Goal: Communication & Community: Answer question/provide support

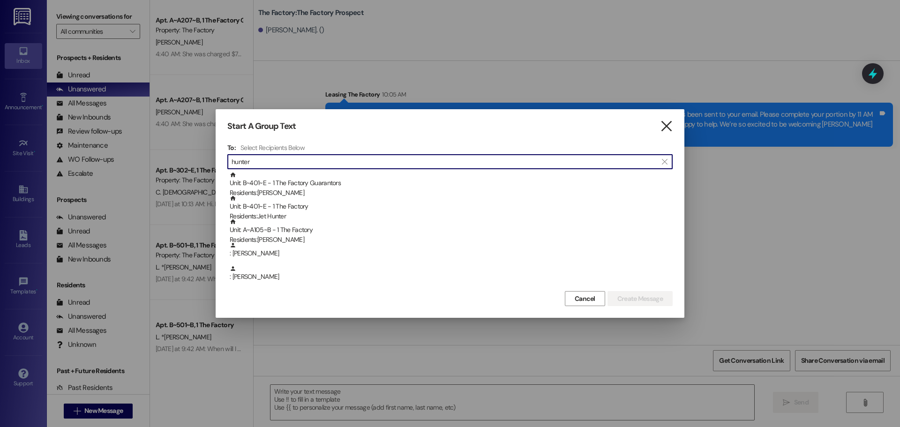
click at [666, 125] on icon "" at bounding box center [666, 126] width 13 height 10
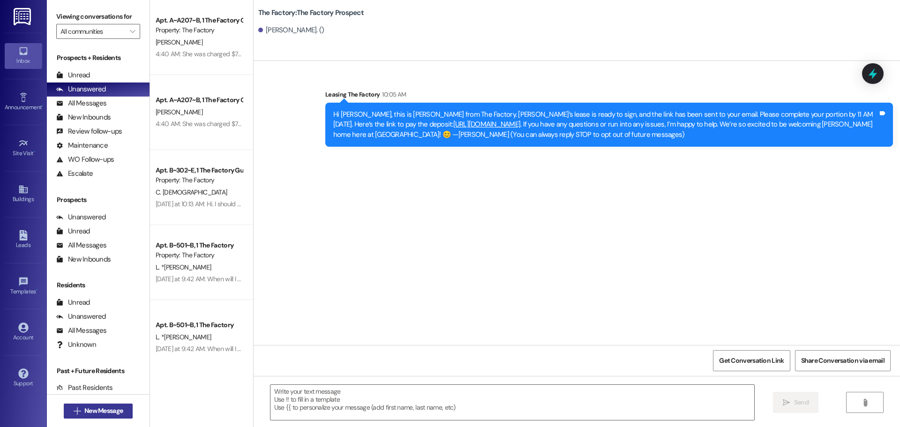
click at [97, 411] on span "New Message" at bounding box center [103, 411] width 38 height 10
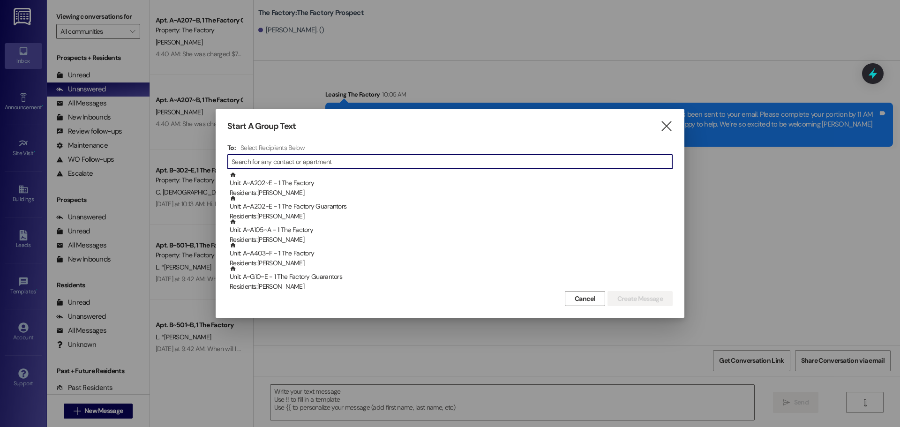
click at [282, 161] on input at bounding box center [452, 161] width 441 height 13
click at [274, 164] on input at bounding box center [452, 161] width 441 height 13
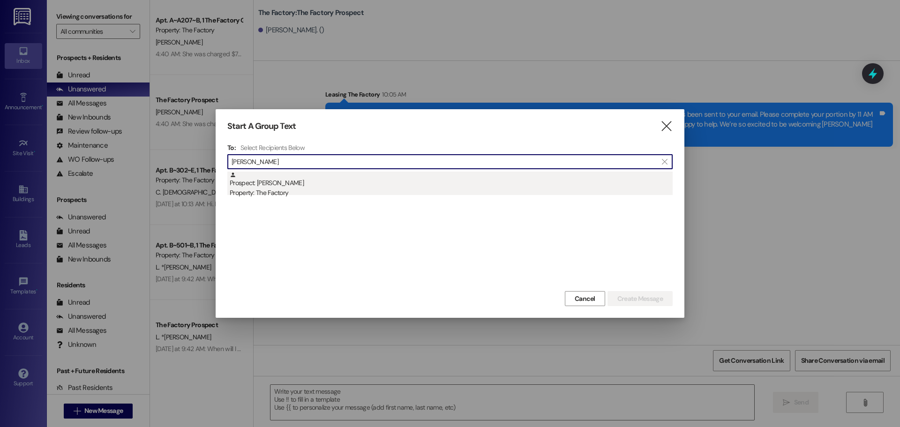
type input "[PERSON_NAME]"
click at [269, 191] on div "Property: The Factory" at bounding box center [451, 193] width 443 height 10
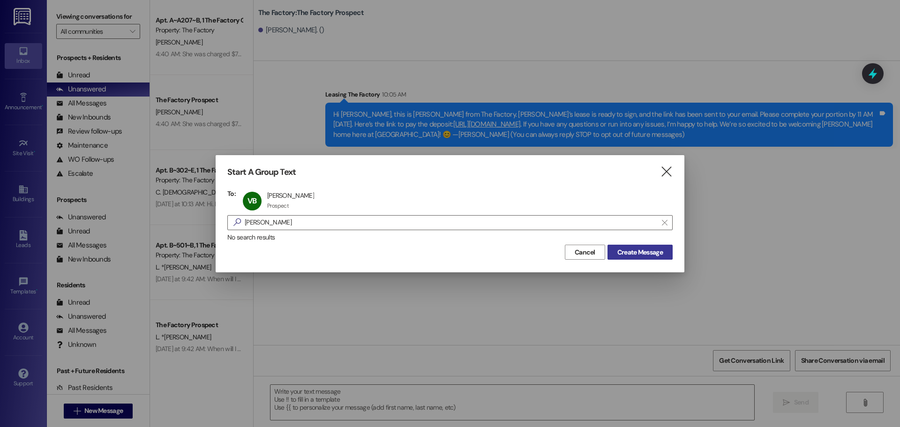
click at [634, 254] on span "Create Message" at bounding box center [639, 252] width 45 height 10
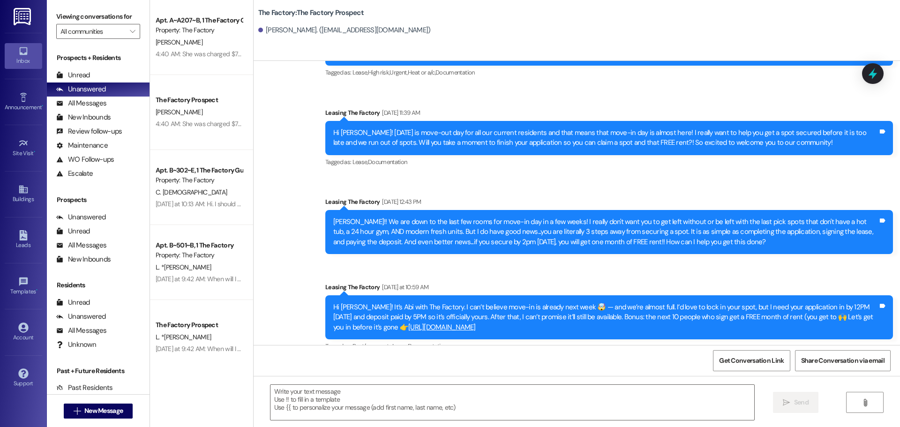
scroll to position [719, 0]
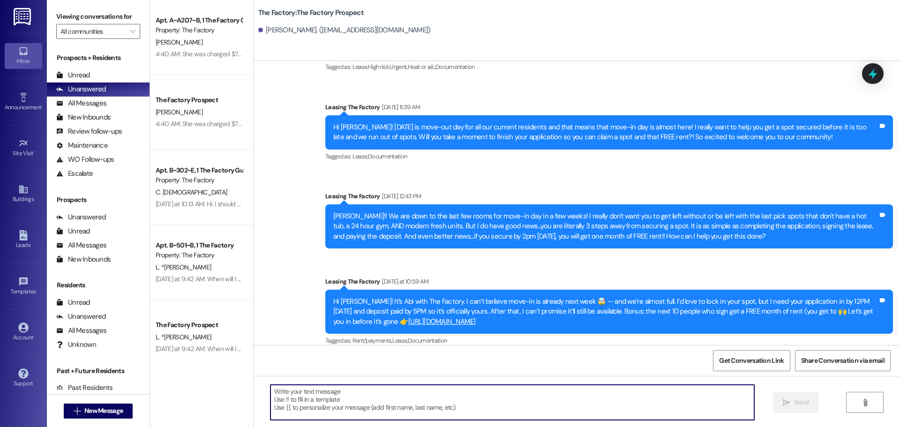
click at [271, 392] on textarea at bounding box center [512, 402] width 484 height 35
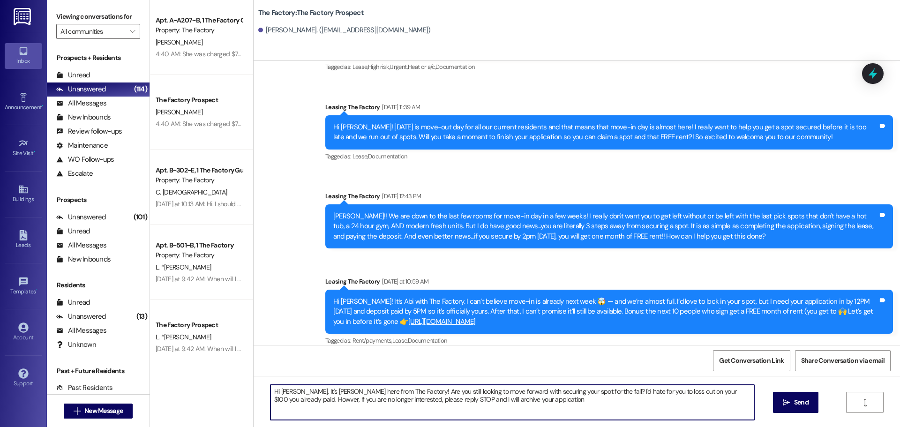
drag, startPoint x: 266, startPoint y: 393, endPoint x: 518, endPoint y: 400, distance: 251.8
click at [518, 400] on textarea "Hi [PERSON_NAME], it's [PERSON_NAME] here from The Factory! Are you still looki…" at bounding box center [512, 402] width 484 height 35
type textarea "Hi [PERSON_NAME], it's [PERSON_NAME] here from The Factory! Are you still looki…"
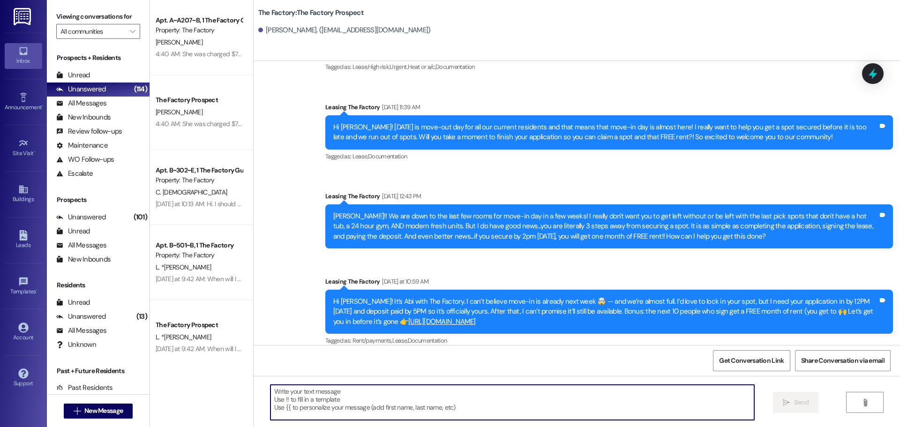
paste textarea "Hi [PERSON_NAME], it’s [PERSON_NAME] here from The Factory! Are you still plann…"
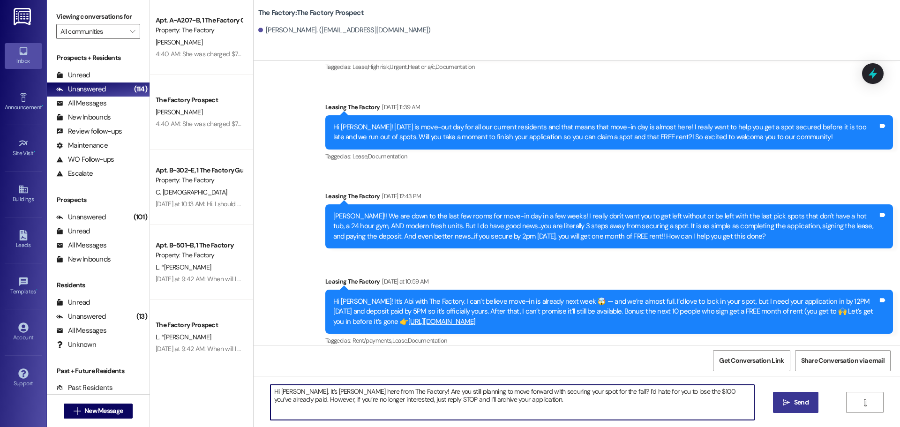
type textarea "Hi [PERSON_NAME], it’s [PERSON_NAME] here from The Factory! Are you still plann…"
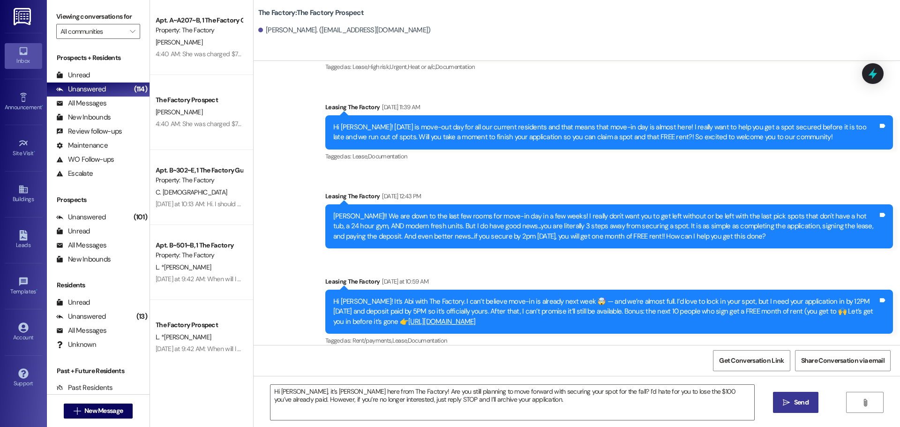
click at [798, 399] on span "Send" at bounding box center [801, 402] width 15 height 10
click at [106, 408] on span "New Message" at bounding box center [103, 411] width 38 height 10
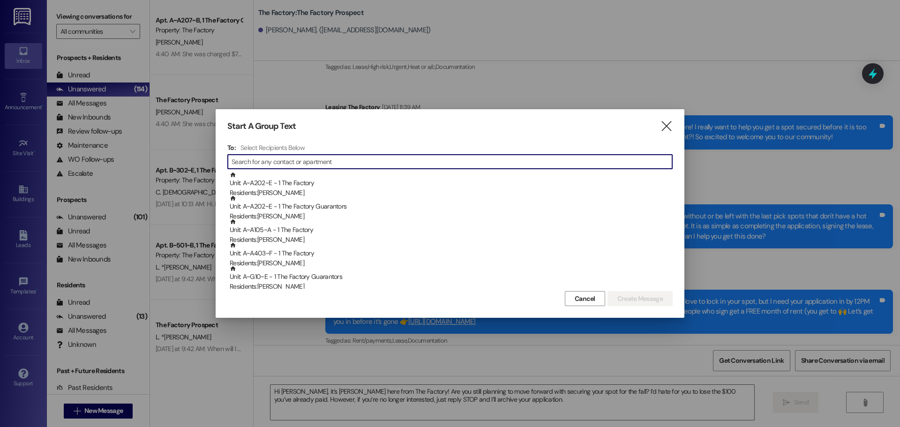
click at [400, 161] on input at bounding box center [452, 161] width 441 height 13
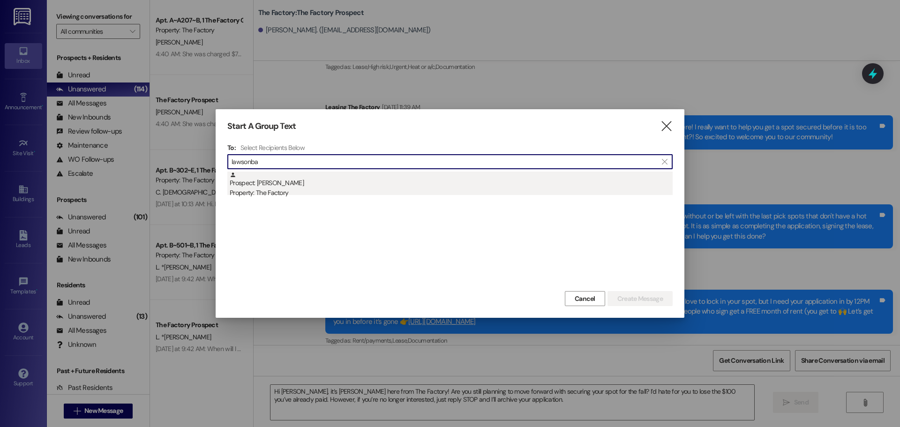
type input "lawsonba"
click at [270, 188] on div "Property: The Factory" at bounding box center [451, 193] width 443 height 10
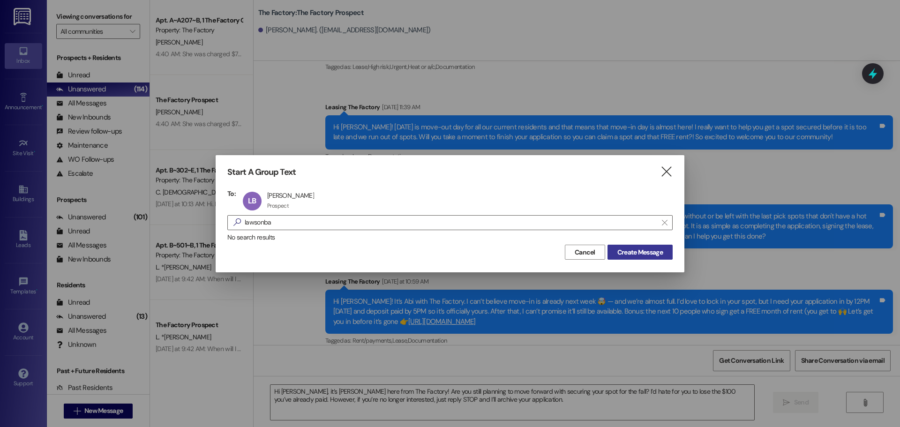
click at [635, 251] on span "Create Message" at bounding box center [639, 252] width 45 height 10
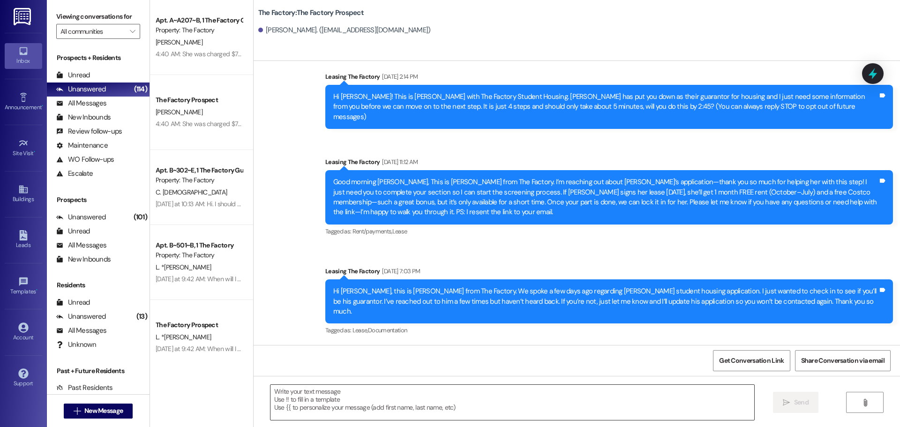
scroll to position [0, 0]
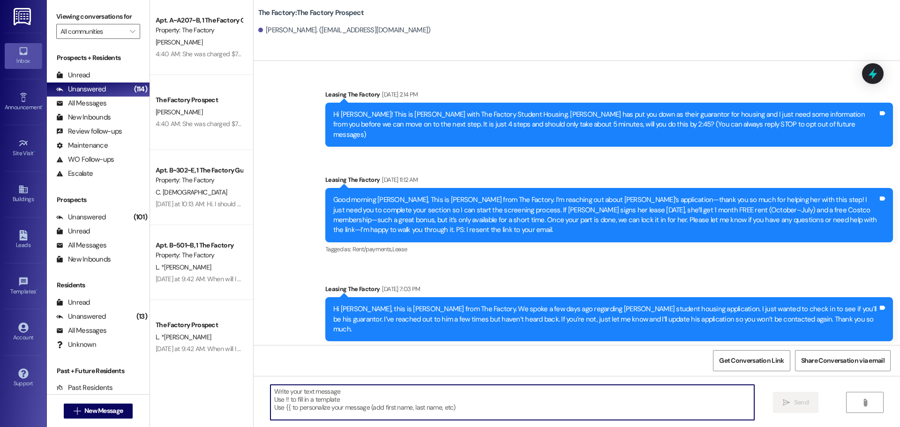
click at [270, 391] on textarea at bounding box center [512, 402] width 484 height 35
paste textarea "Hi [Name], this is [PERSON_NAME] from The Factory. I left you a voicemail earli…"
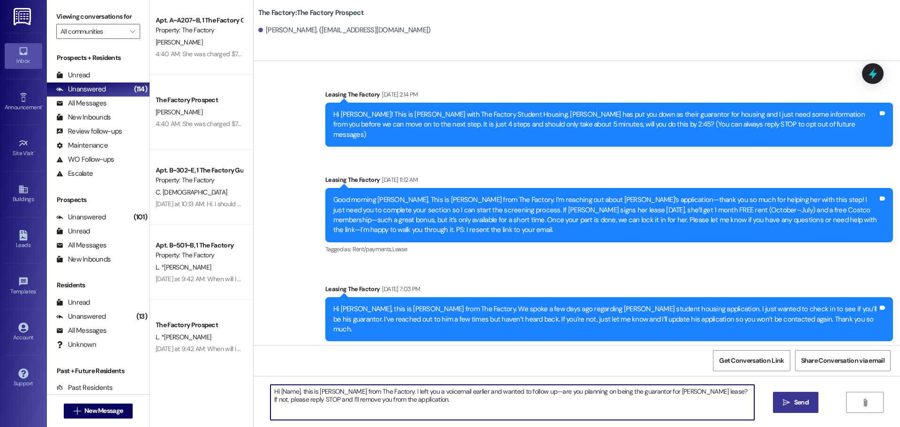
click at [293, 390] on textarea "Hi [Name], this is [PERSON_NAME] from The Factory. I left you a voicemail earli…" at bounding box center [512, 402] width 484 height 35
drag, startPoint x: 267, startPoint y: 389, endPoint x: 405, endPoint y: 397, distance: 138.5
click at [405, 397] on textarea "Hi [PERSON_NAME], this is [PERSON_NAME] from The Factory. I left you a voicemai…" at bounding box center [512, 402] width 484 height 35
type textarea "Hi [PERSON_NAME], this is [PERSON_NAME] from The Factory. I left you a voicemai…"
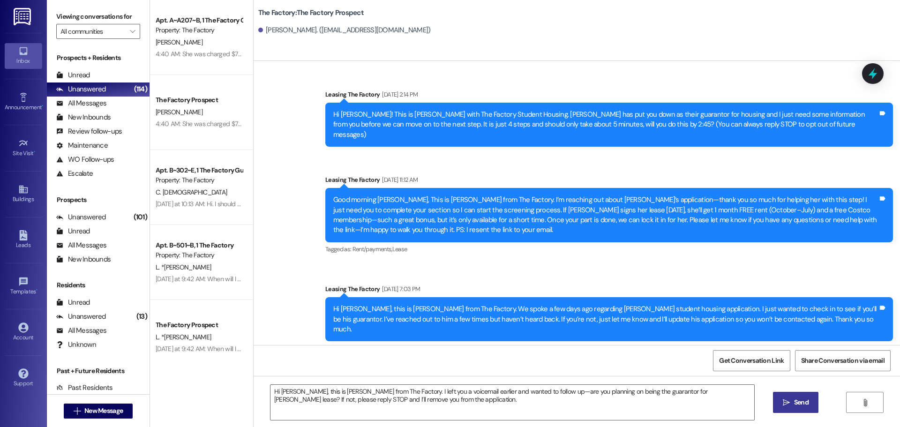
click at [798, 404] on span "Send" at bounding box center [801, 402] width 15 height 10
click at [100, 408] on span "New Message" at bounding box center [103, 411] width 38 height 10
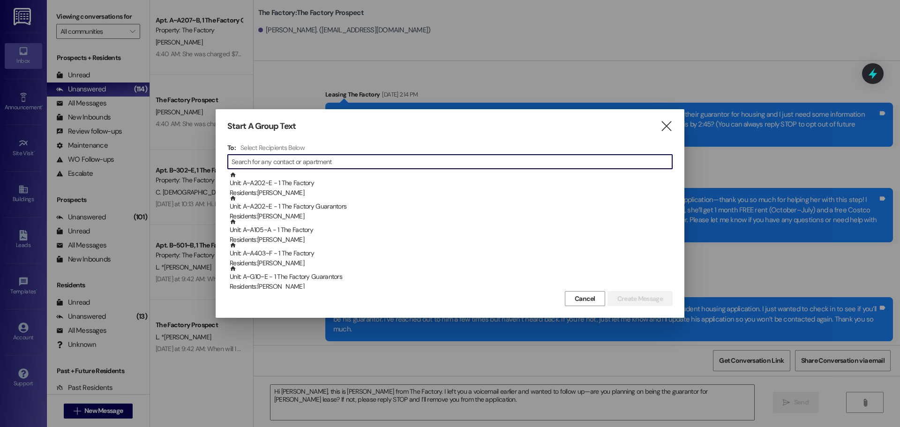
click at [299, 156] on input at bounding box center [452, 161] width 441 height 13
type input "r"
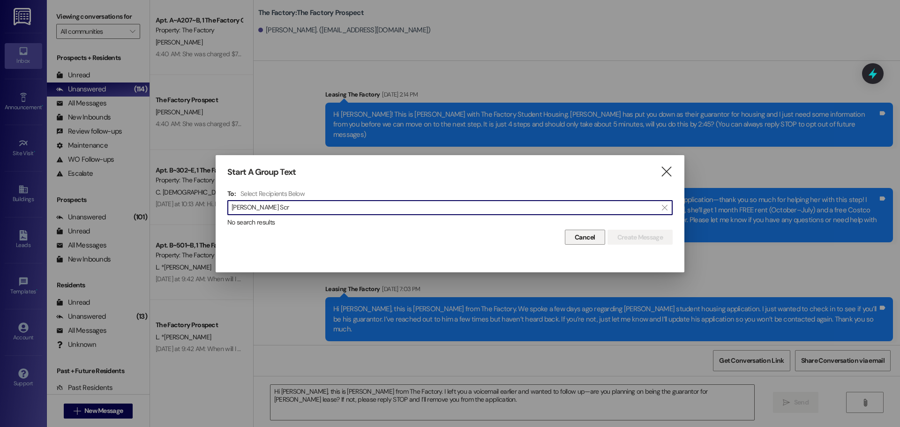
type input "[PERSON_NAME] Scr"
click at [578, 237] on span "Cancel" at bounding box center [585, 237] width 21 height 10
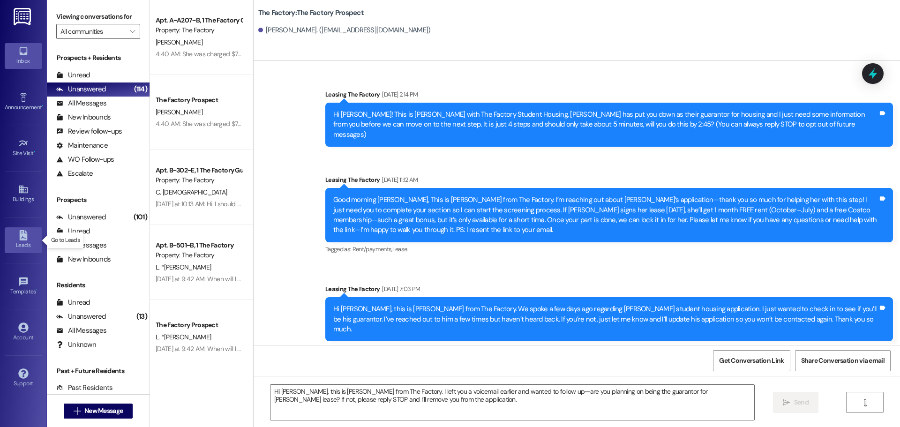
click at [21, 241] on div "Leads" at bounding box center [23, 244] width 47 height 9
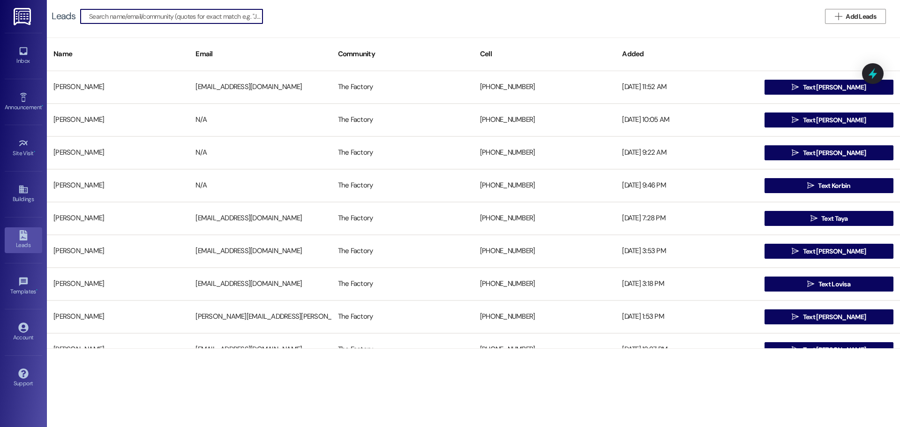
click at [125, 12] on input at bounding box center [175, 16] width 173 height 13
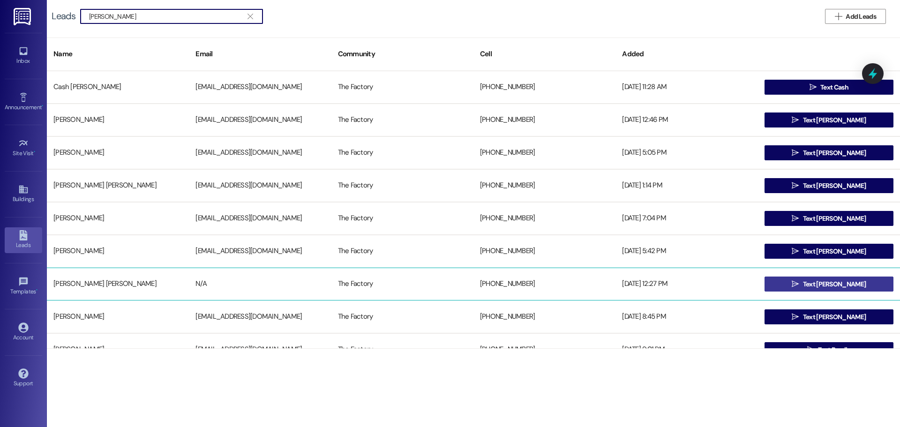
type input "[PERSON_NAME]"
click at [799, 284] on button " Text [PERSON_NAME]" at bounding box center [828, 284] width 129 height 15
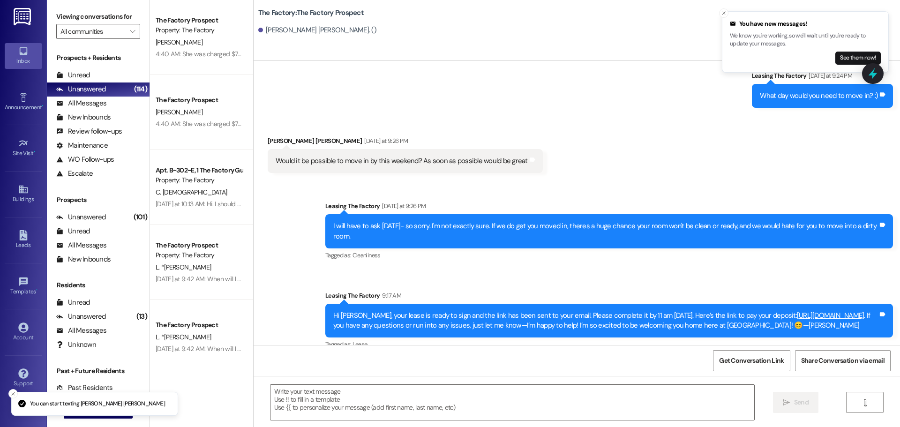
scroll to position [1148, 0]
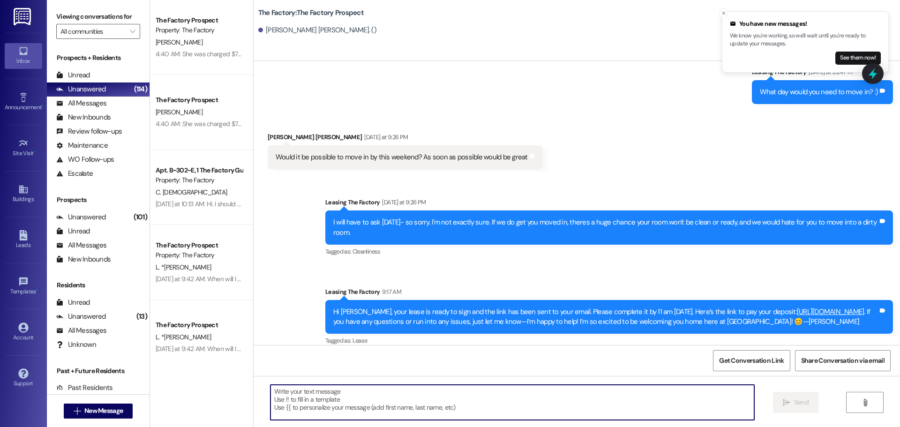
click at [270, 395] on textarea at bounding box center [512, 402] width 484 height 35
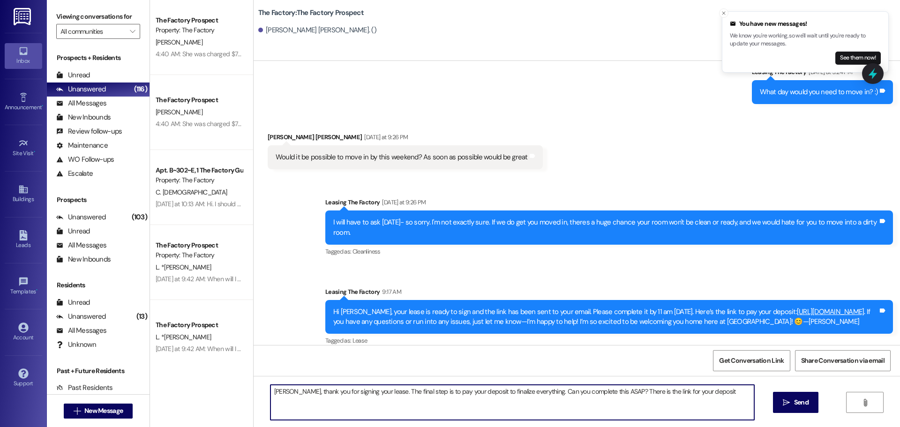
click at [713, 396] on textarea "[PERSON_NAME], thank you for signing your lease. The final step is to pay your …" at bounding box center [512, 402] width 484 height 35
paste textarea "[URL][DOMAIN_NAME]."
type textarea "[PERSON_NAME], thank you for signing your lease. The final step is to pay your …"
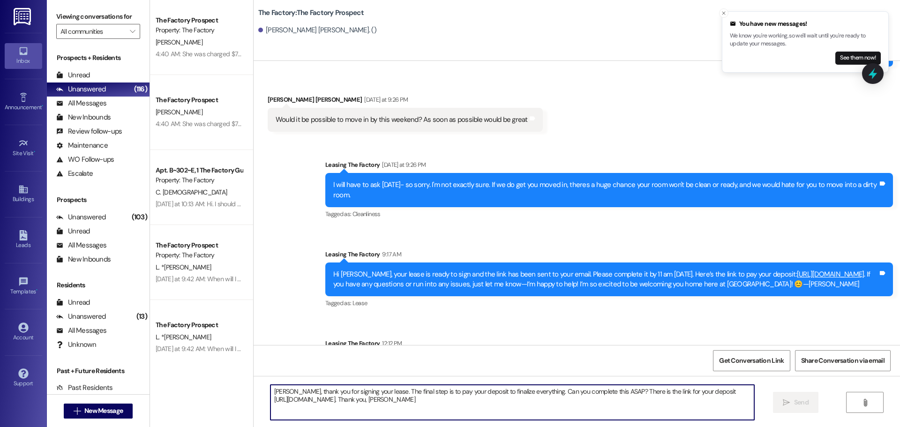
scroll to position [1224, 0]
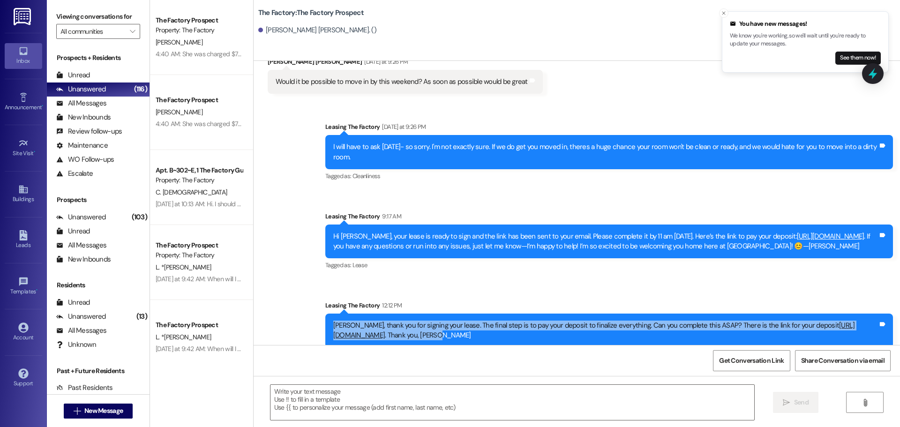
drag, startPoint x: 328, startPoint y: 314, endPoint x: 536, endPoint y: 334, distance: 208.5
click at [536, 334] on div "[PERSON_NAME], thank you for signing your lease. The final step is to pay your …" at bounding box center [609, 331] width 568 height 34
copy div "[PERSON_NAME], thank you for signing your lease. The final step is to pay your …"
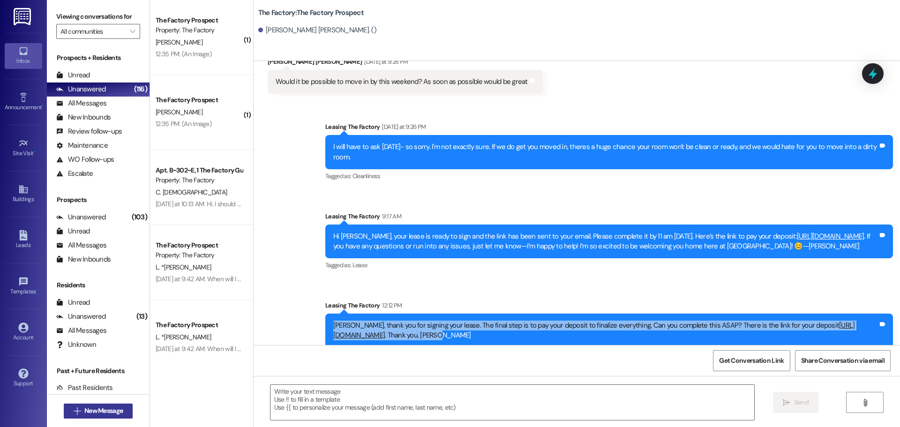
click at [103, 408] on span "New Message" at bounding box center [103, 411] width 38 height 10
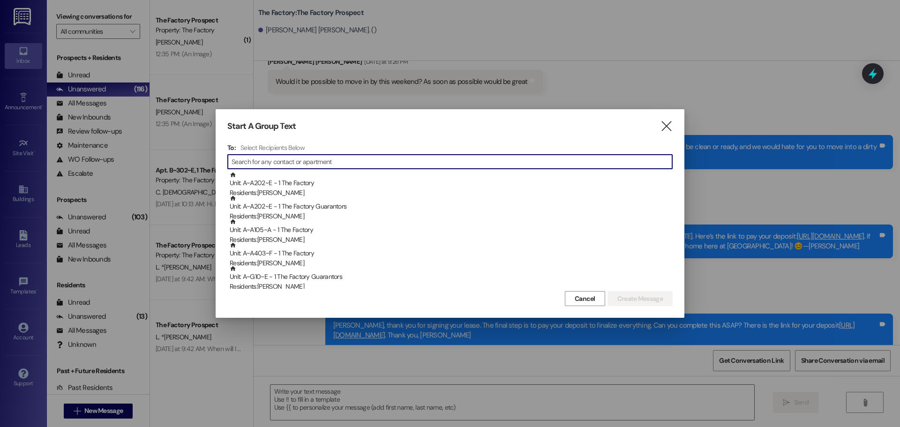
click at [274, 163] on input at bounding box center [452, 161] width 441 height 13
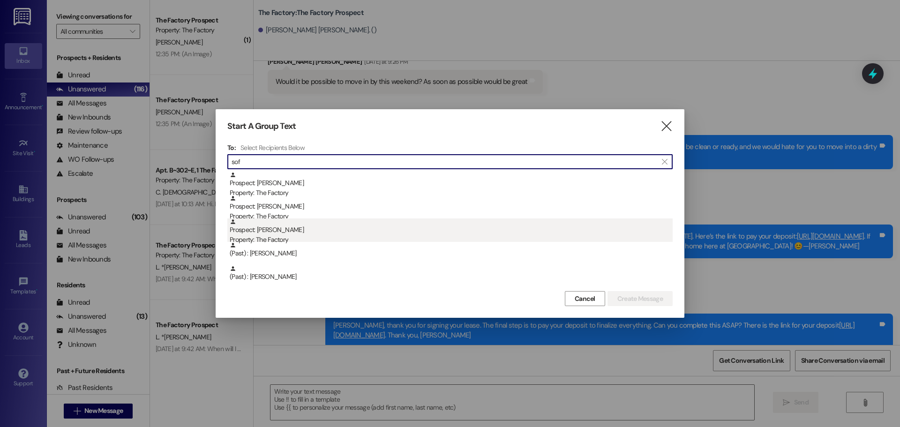
type input "sof"
click at [275, 232] on div "Prospect: [PERSON_NAME] Property: The Factory" at bounding box center [451, 231] width 443 height 27
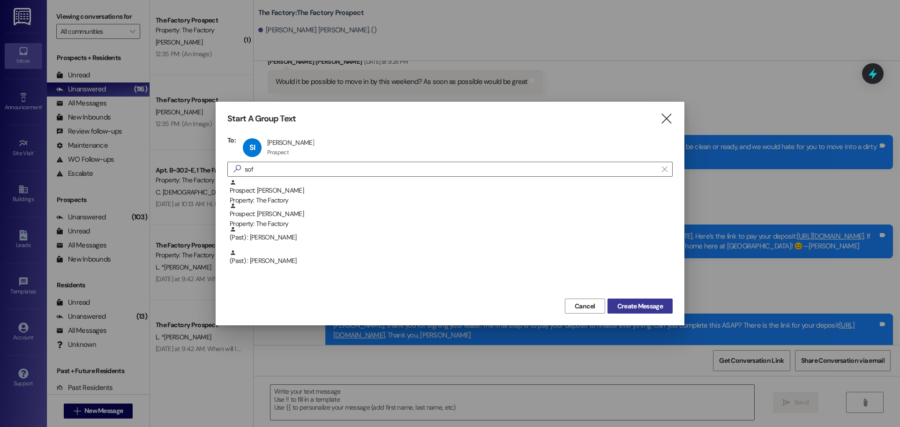
click at [631, 308] on span "Create Message" at bounding box center [639, 306] width 45 height 10
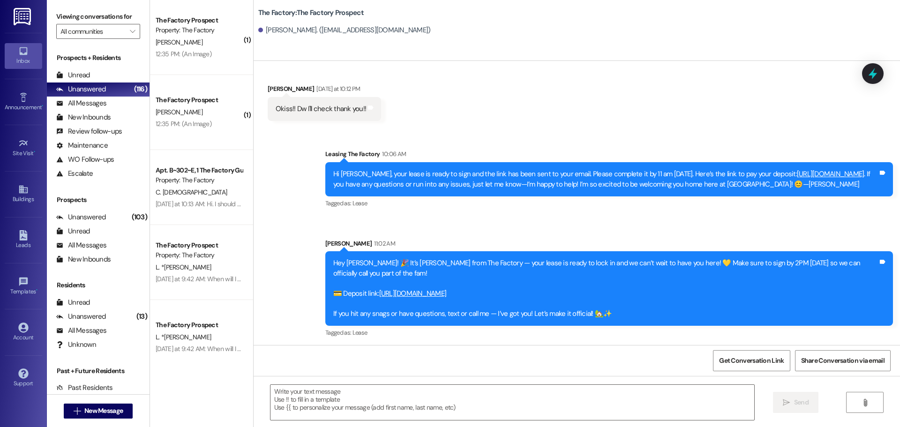
scroll to position [1162, 0]
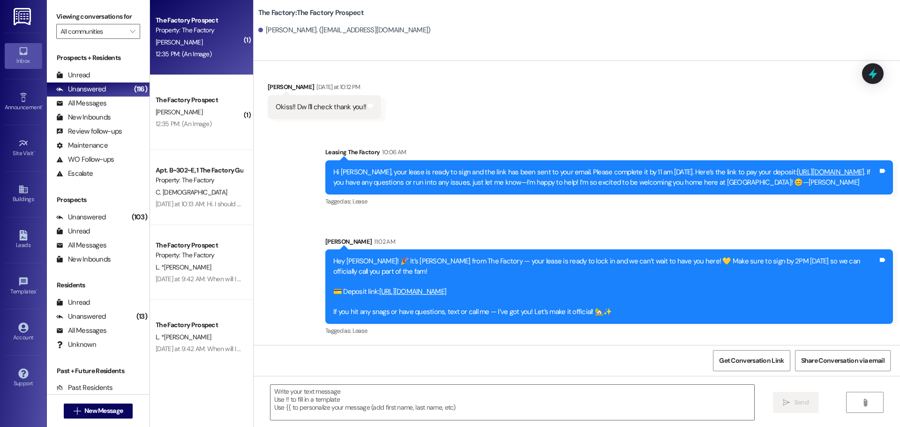
click at [212, 47] on div "[PERSON_NAME]" at bounding box center [199, 43] width 89 height 12
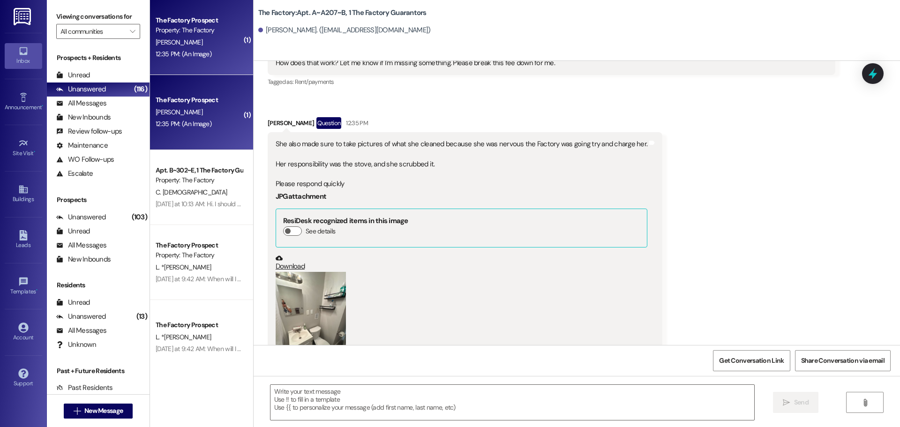
scroll to position [3482, 0]
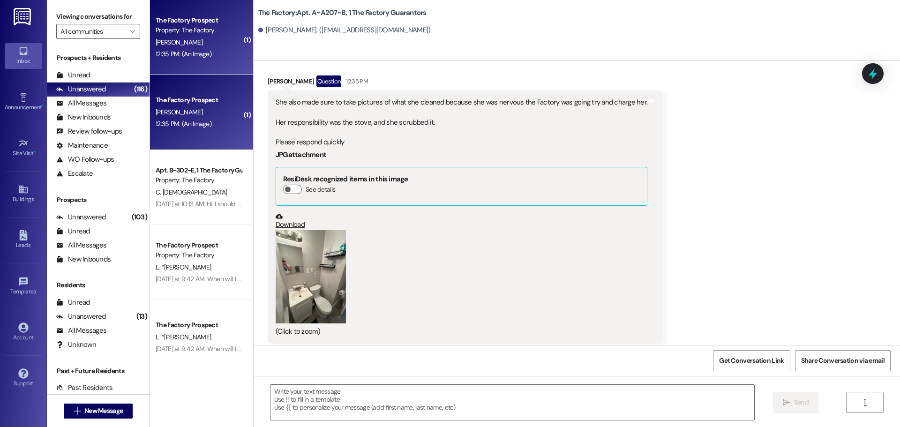
click at [322, 252] on button "Zoom image" at bounding box center [311, 277] width 70 height 94
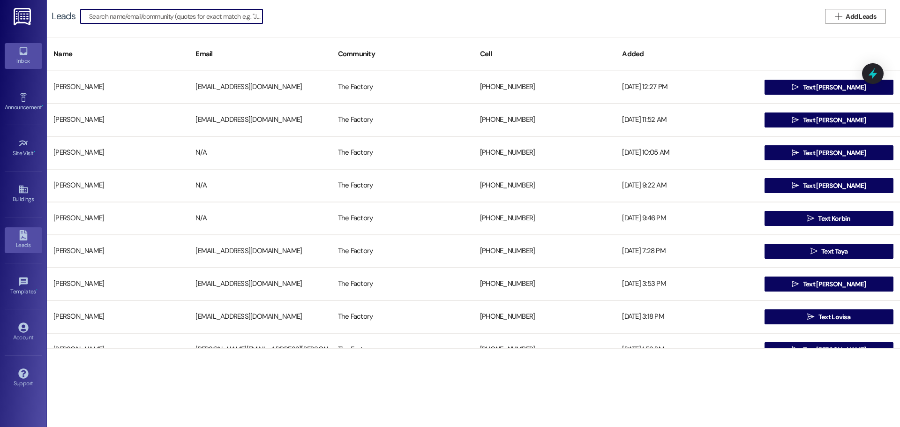
click at [27, 60] on div "Inbox" at bounding box center [23, 60] width 47 height 9
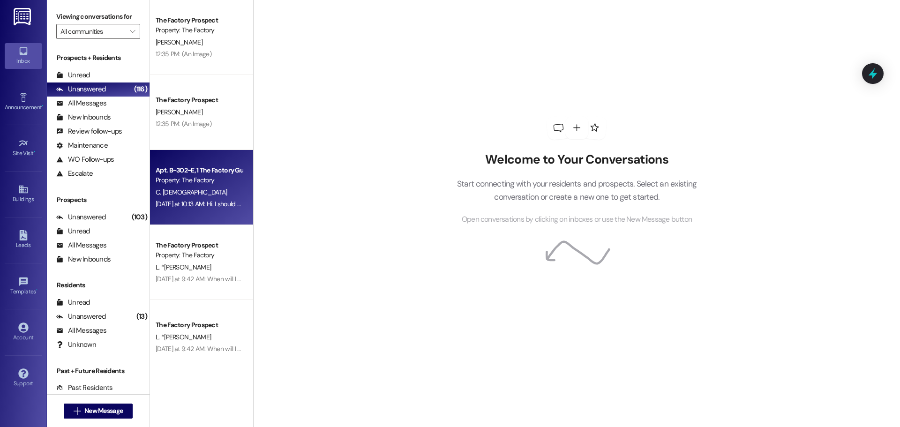
click at [207, 194] on div "C. [DEMOGRAPHIC_DATA]" at bounding box center [199, 193] width 89 height 12
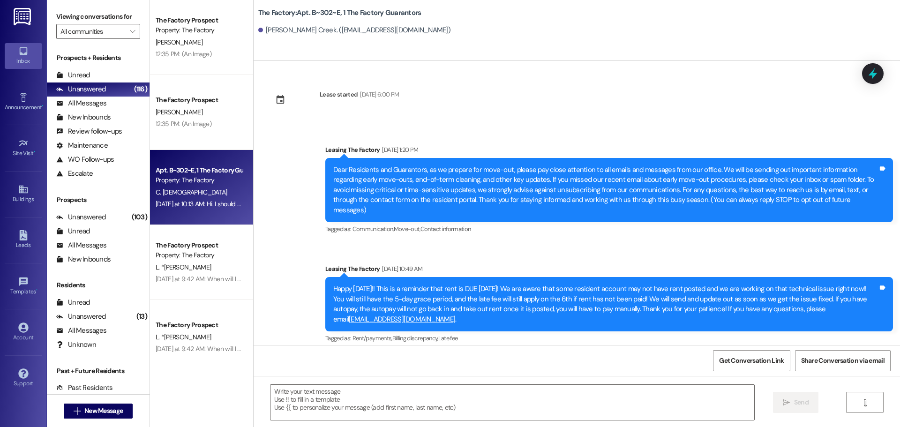
scroll to position [165, 0]
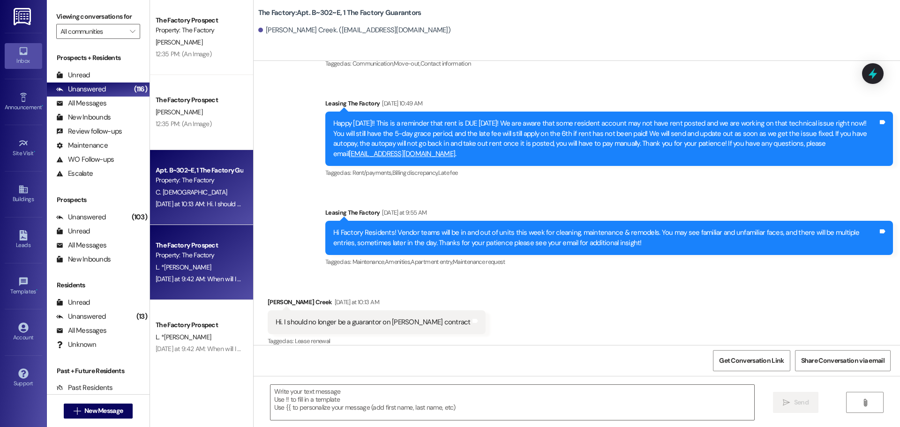
click at [200, 269] on div "L. *[PERSON_NAME]" at bounding box center [199, 268] width 89 height 12
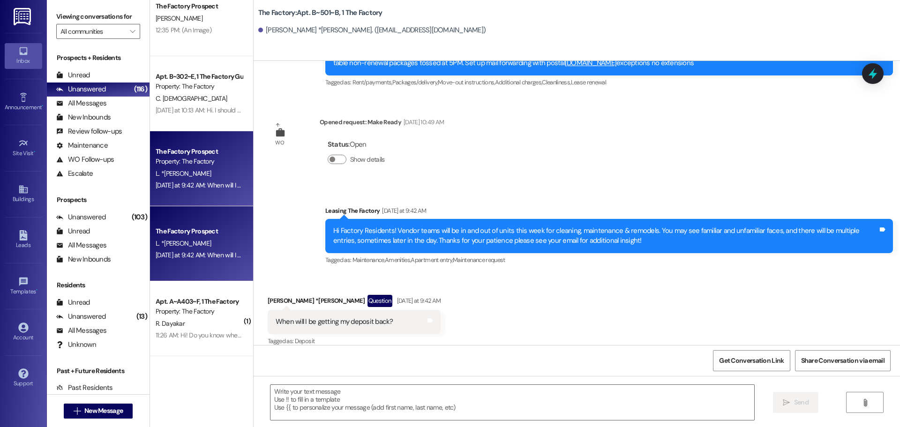
scroll to position [2640, 0]
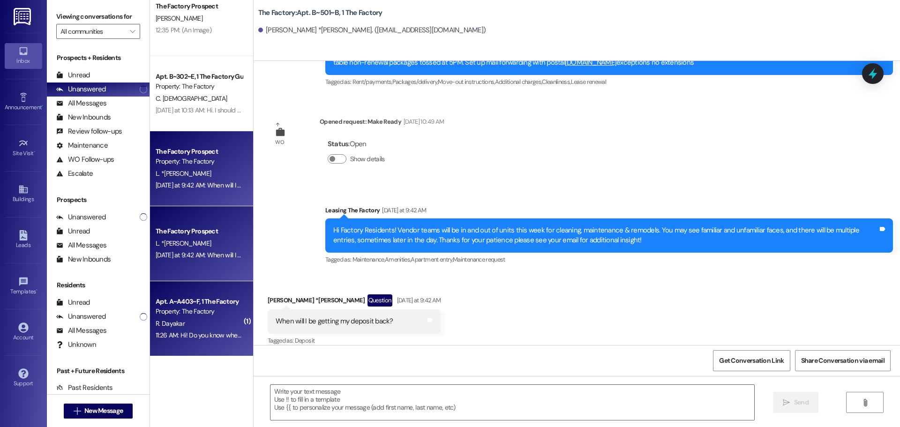
click at [188, 326] on div "R. Dayakar" at bounding box center [199, 324] width 89 height 12
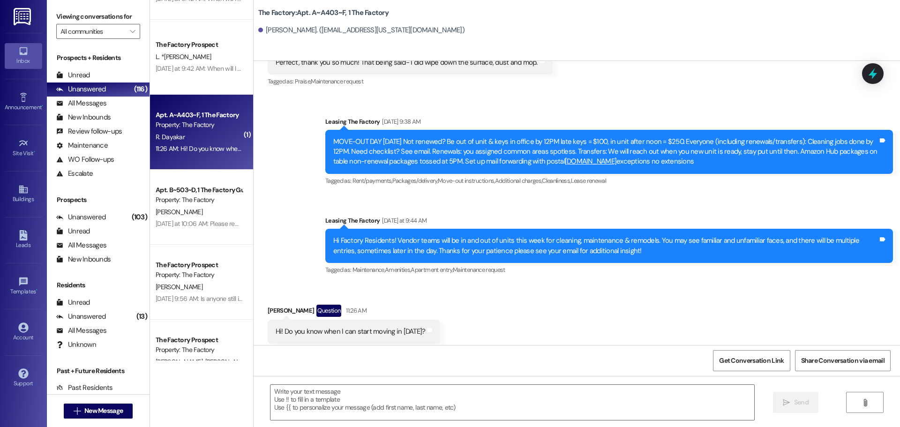
scroll to position [281, 0]
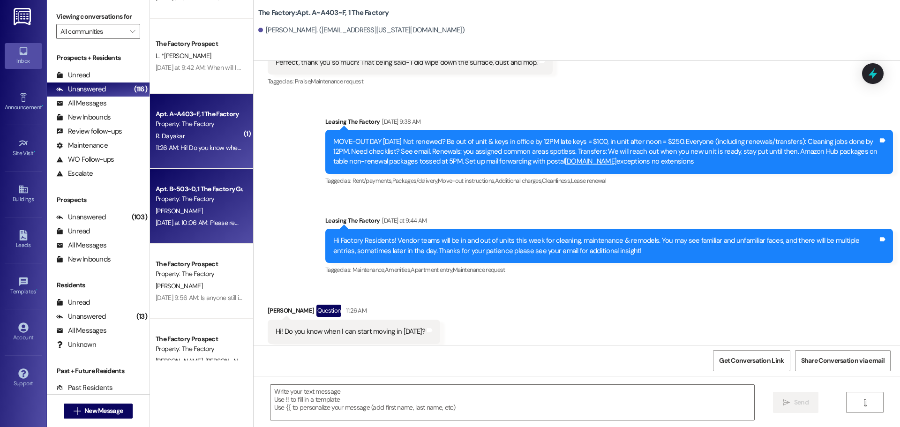
click at [188, 209] on div "[PERSON_NAME]" at bounding box center [199, 211] width 89 height 12
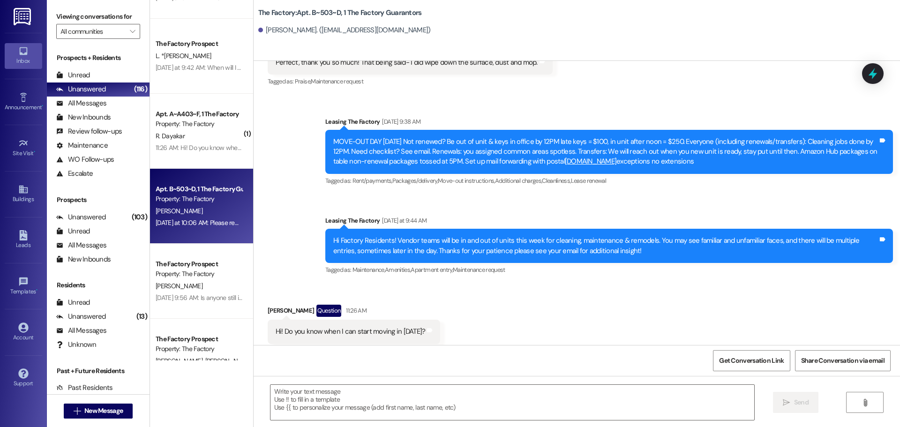
scroll to position [582, 0]
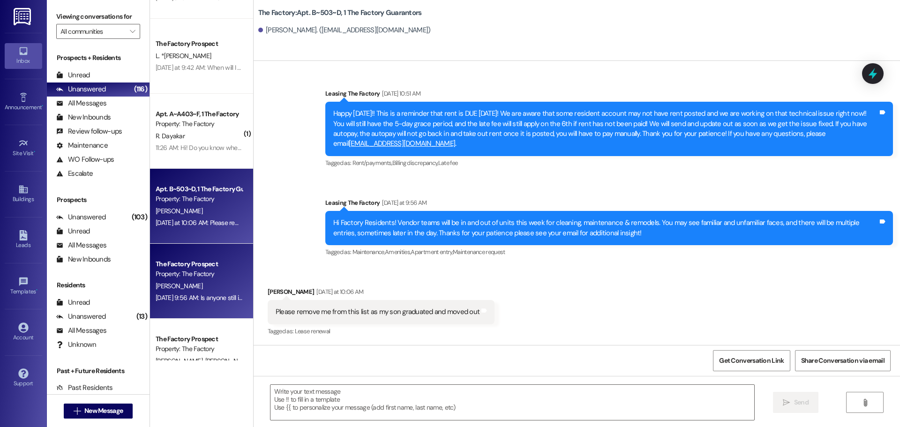
click at [183, 284] on div "[PERSON_NAME]" at bounding box center [199, 286] width 89 height 12
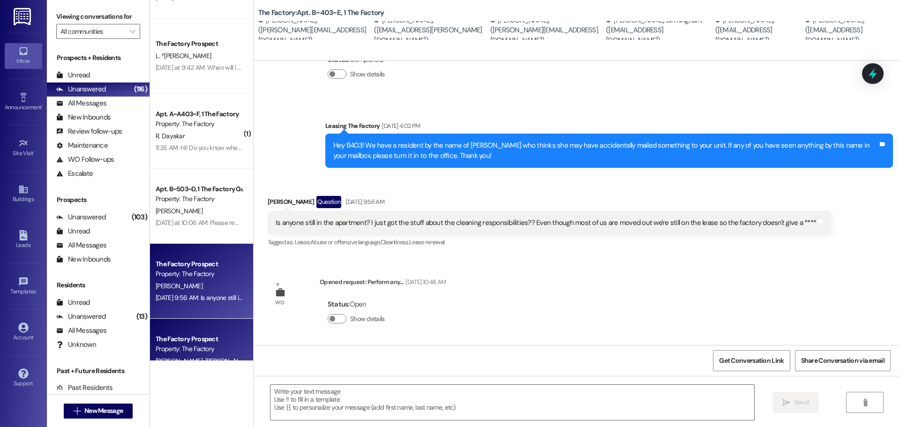
scroll to position [375, 0]
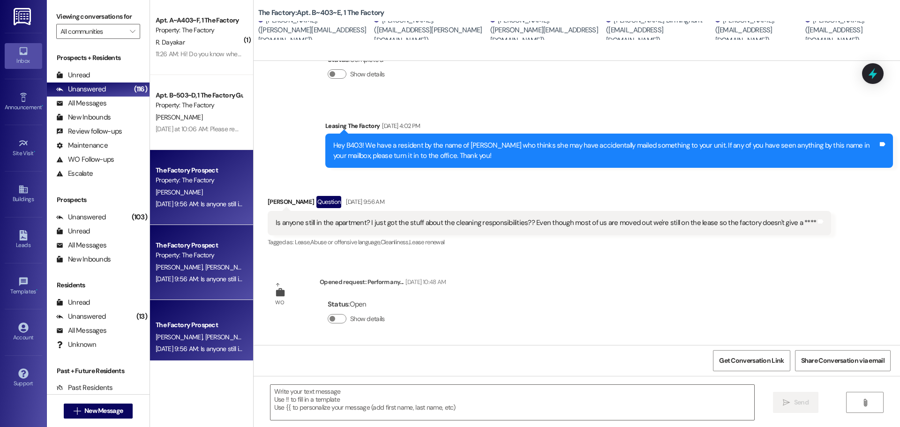
click at [197, 276] on div "[DATE] 9:56 AM: Is anyone still in the apartment? I just got the stuff about th…" at bounding box center [424, 279] width 536 height 8
click at [197, 311] on div "The Factory Prospect [PERSON_NAME] [PERSON_NAME] Y. Birmingham [PERSON_NAME] [P…" at bounding box center [201, 337] width 103 height 75
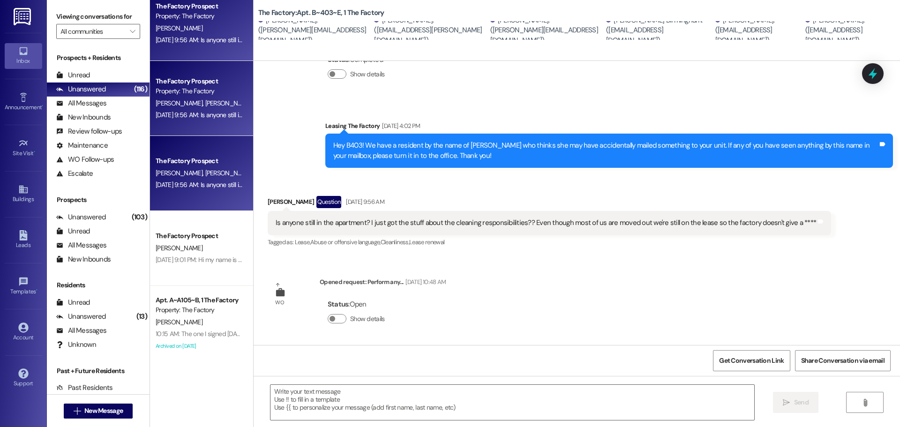
scroll to position [562, 0]
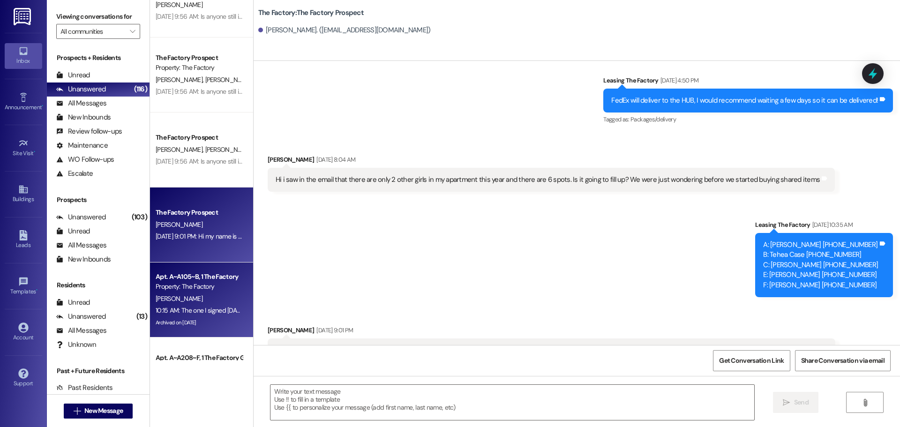
scroll to position [609, 0]
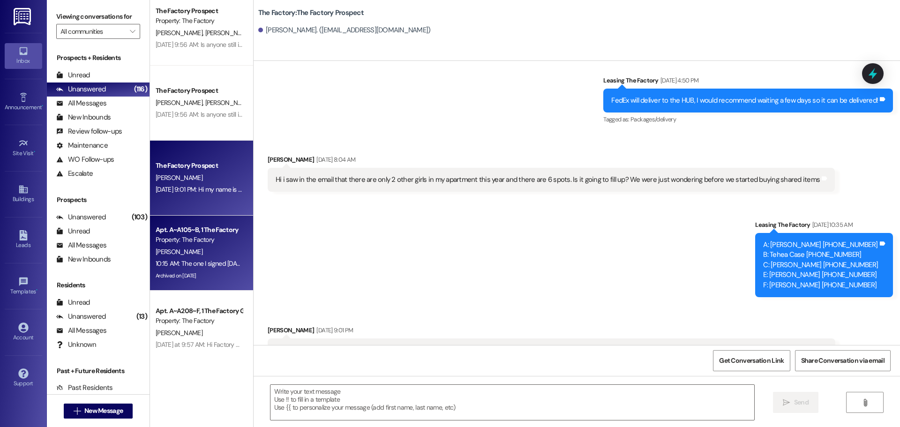
click at [192, 263] on div "10:15 AM: The one I signed [DATE]? 10:15 AM: The one I signed [DATE]?" at bounding box center [202, 263] width 92 height 8
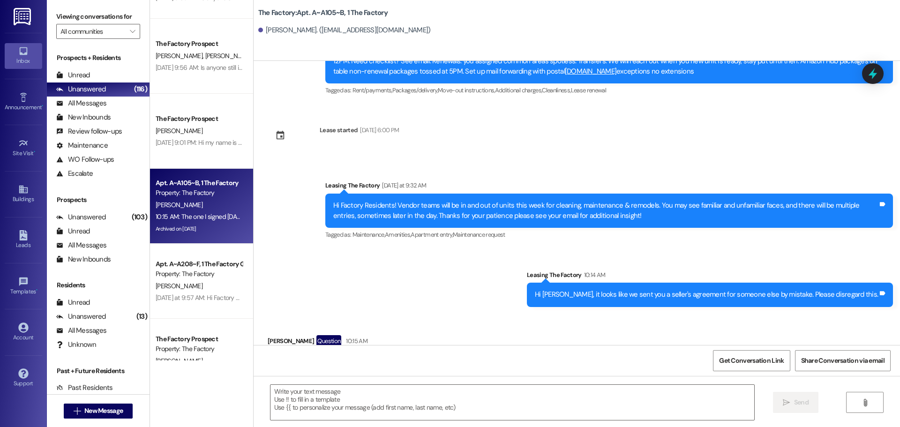
scroll to position [6965, 0]
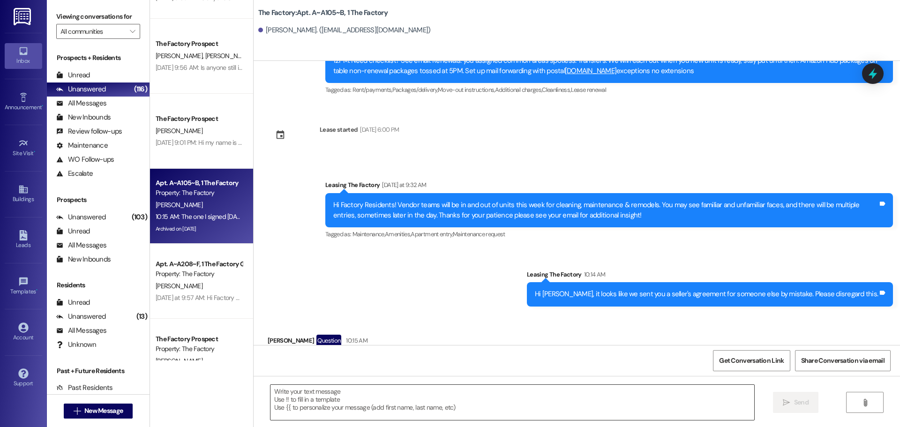
click at [274, 392] on textarea at bounding box center [512, 402] width 484 height 35
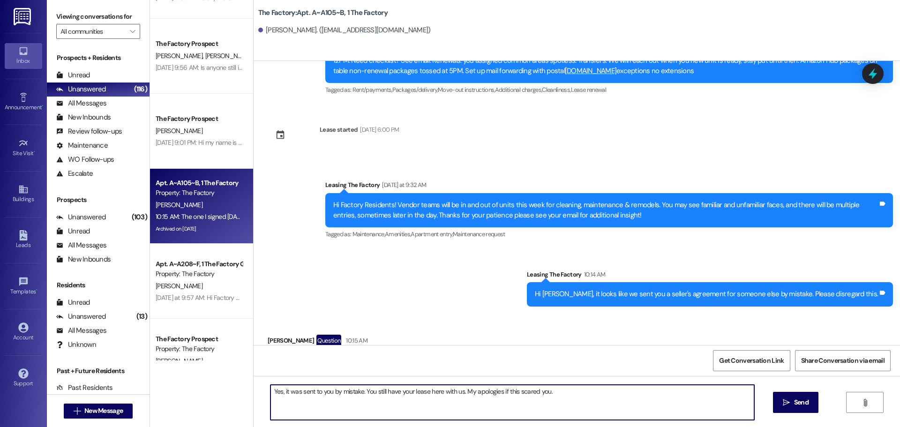
drag, startPoint x: 559, startPoint y: 394, endPoint x: 263, endPoint y: 398, distance: 295.3
click at [270, 398] on textarea "Yes, it was sent to you by mistake. You still have your lease here with us. My …" at bounding box center [512, 402] width 484 height 35
type textarea "Yes, it was sent to you by mistake. You still have your lease here with us. My …"
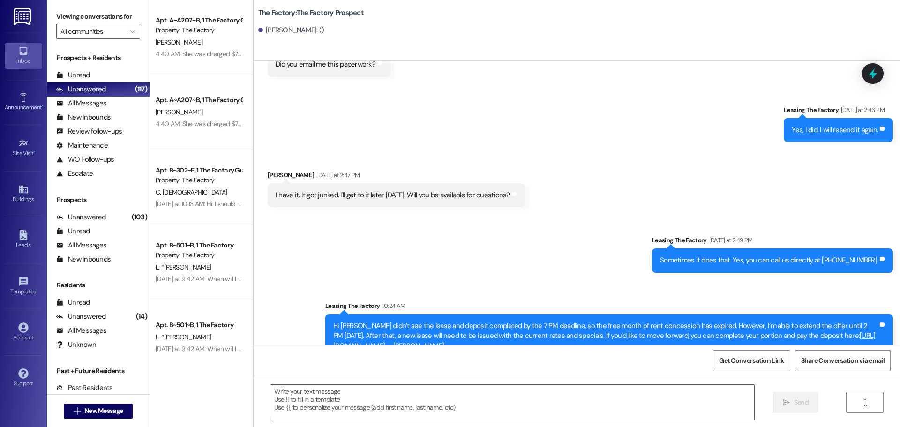
scroll to position [1105, 0]
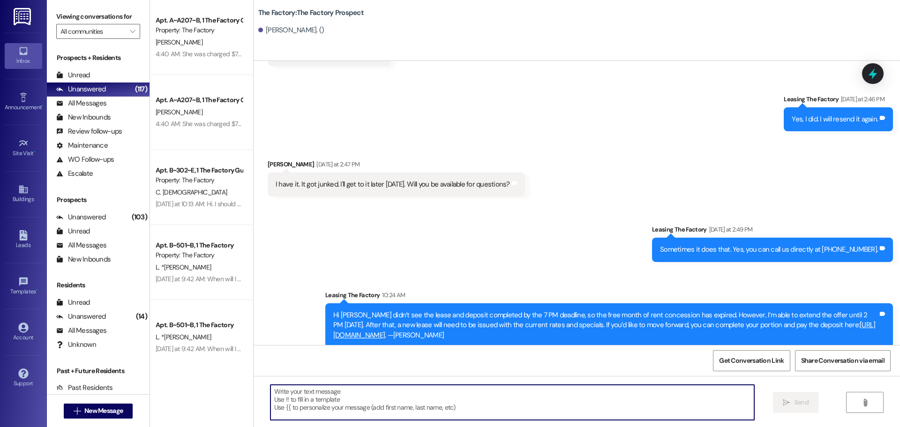
click at [271, 391] on textarea at bounding box center [512, 402] width 484 height 35
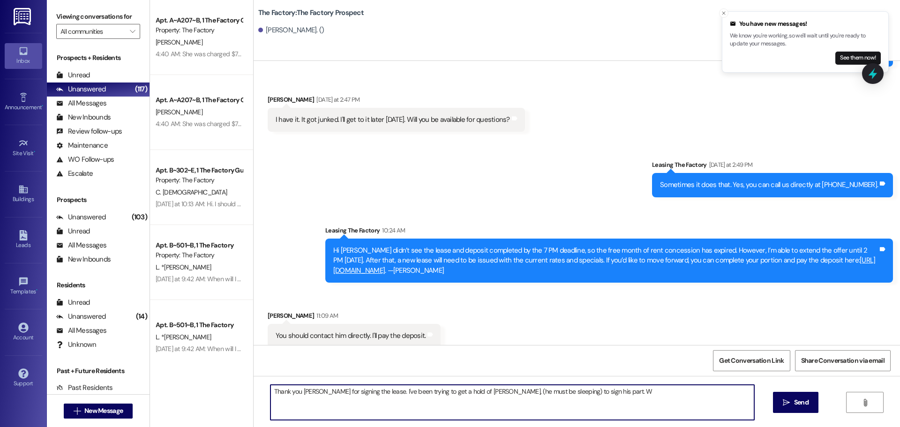
scroll to position [1170, 0]
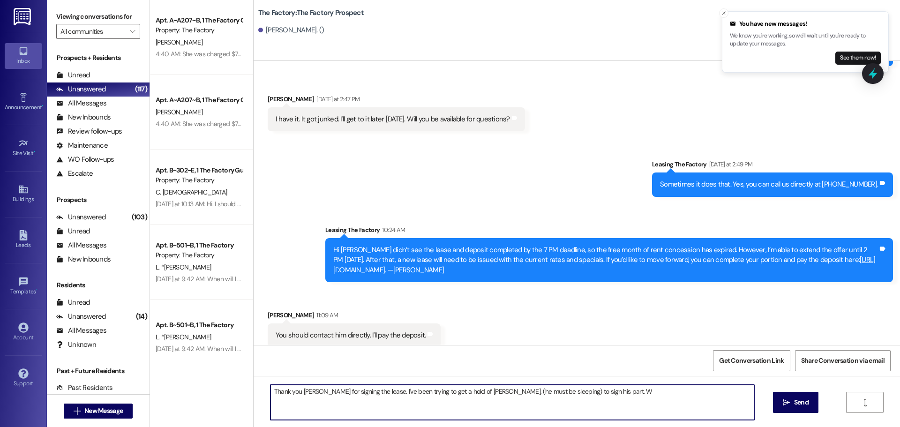
drag, startPoint x: 589, startPoint y: 395, endPoint x: 262, endPoint y: 394, distance: 326.2
click at [270, 394] on div "Thank you [PERSON_NAME] for signing the lease. I've been trying to get a hold o…" at bounding box center [512, 402] width 485 height 36
type textarea "Thank [PERSON_NAME]. I will try again to get ahold of [PERSON_NAME] (he must be…"
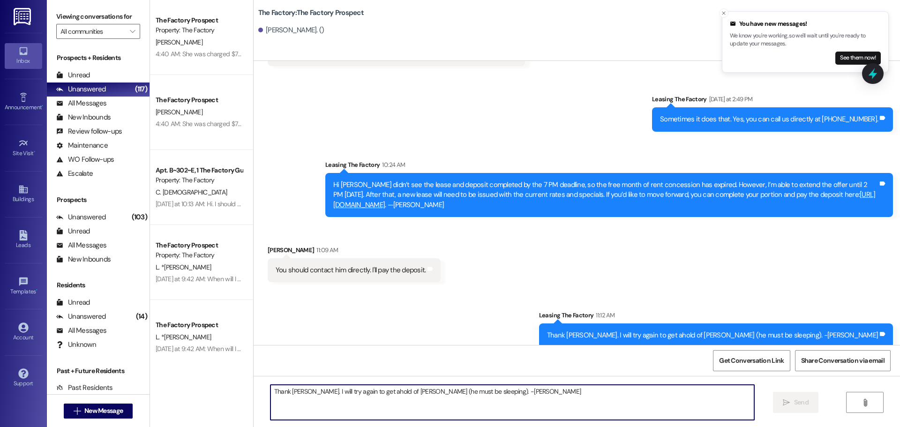
scroll to position [1301, 0]
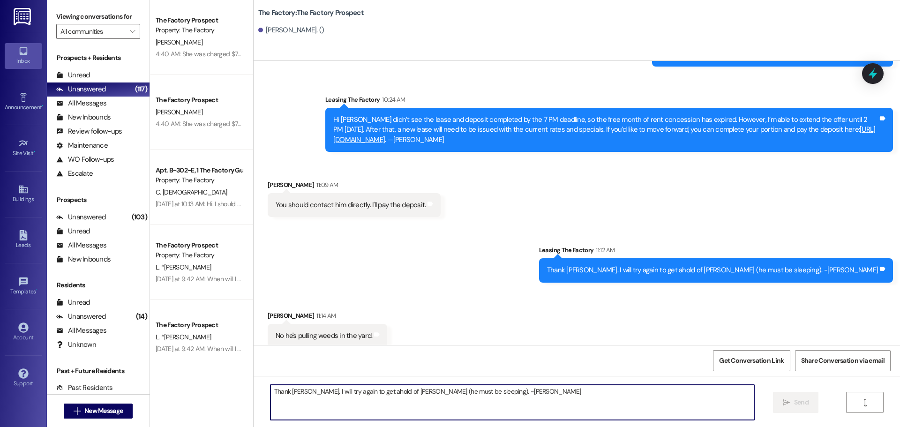
click at [270, 393] on textarea "Thank [PERSON_NAME]. I will try again to get ahold of [PERSON_NAME] (he must be…" at bounding box center [512, 402] width 484 height 35
type textarea "Perfect job for them to be doing."
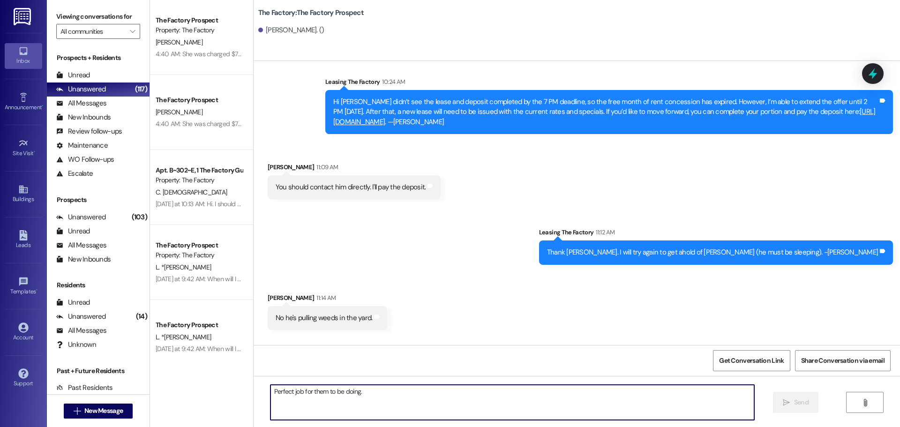
scroll to position [1319, 0]
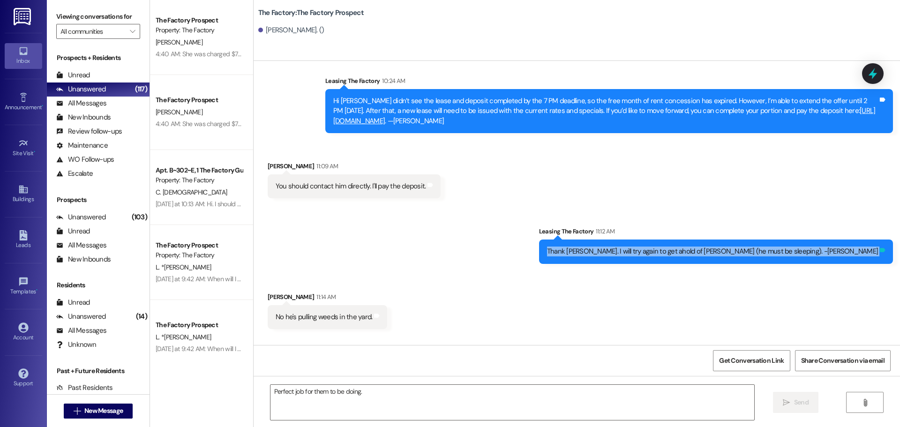
drag, startPoint x: 629, startPoint y: 240, endPoint x: 876, endPoint y: 243, distance: 247.0
click at [876, 243] on div "Thank [PERSON_NAME]. I will try again to get ahold of [PERSON_NAME] (he must be…" at bounding box center [716, 251] width 354 height 24
copy div "Thank you, John. I will try again to get ahold of George (he must be sleeping).…"
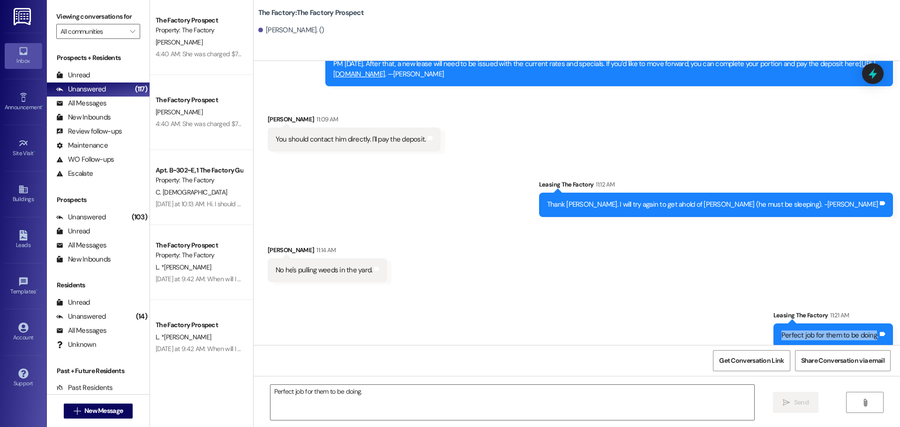
drag, startPoint x: 781, startPoint y: 325, endPoint x: 873, endPoint y: 320, distance: 91.6
click at [873, 323] on div "Perfect job for them to be doing. Tags and notes" at bounding box center [833, 335] width 120 height 24
copy div "Perfect job for them to be doing"
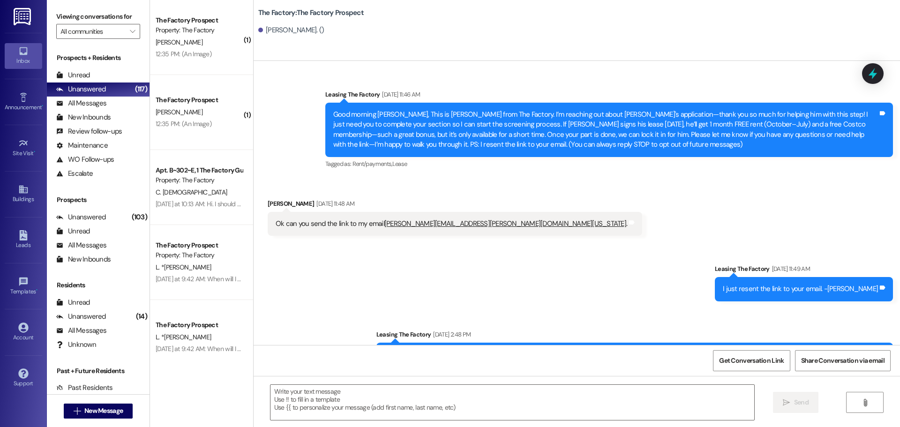
scroll to position [1366, 0]
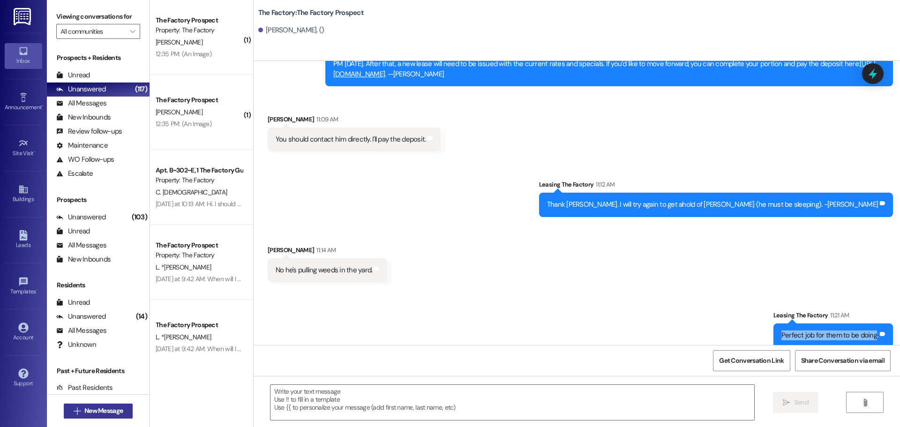
click at [100, 407] on span "New Message" at bounding box center [103, 411] width 38 height 10
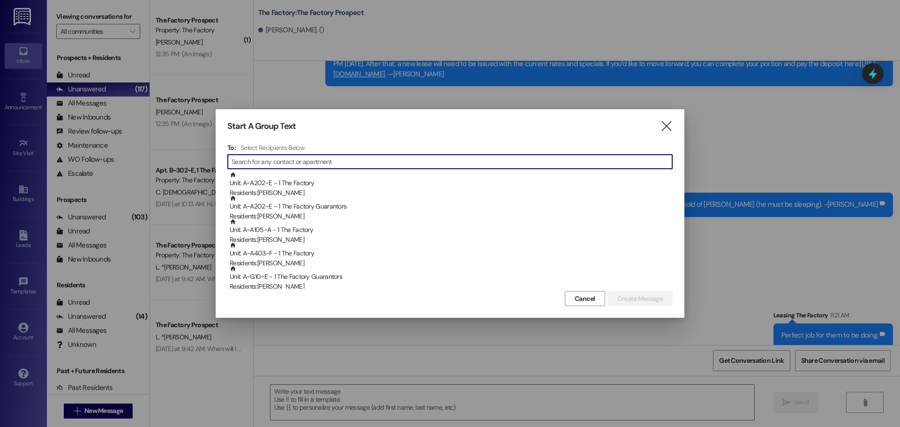
click at [241, 166] on input at bounding box center [452, 161] width 441 height 13
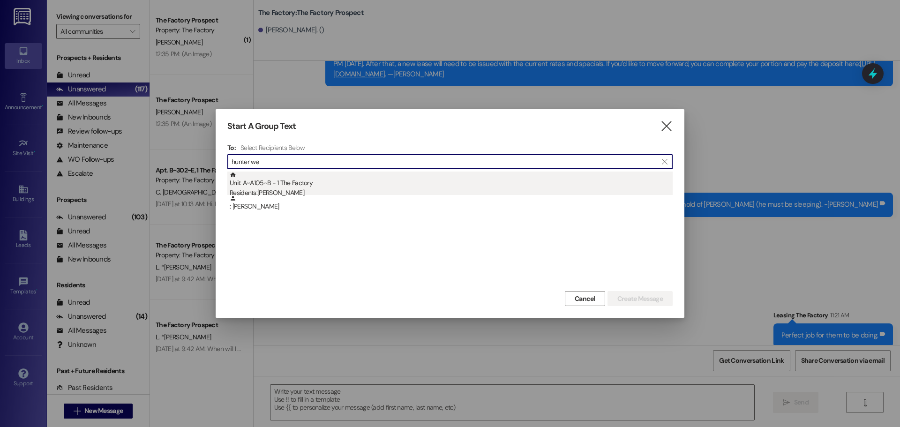
type input "hunter we"
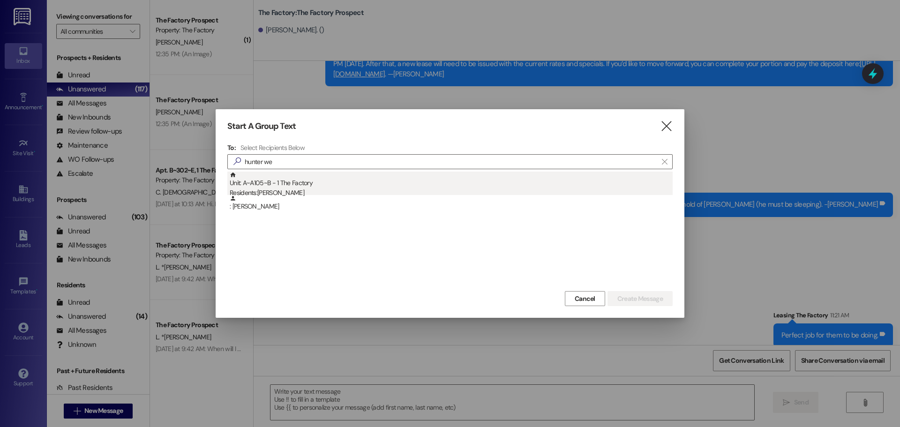
click at [256, 187] on div "Unit: A~A105~B - 1 The Factory Residents: Hunter Webre" at bounding box center [451, 185] width 443 height 27
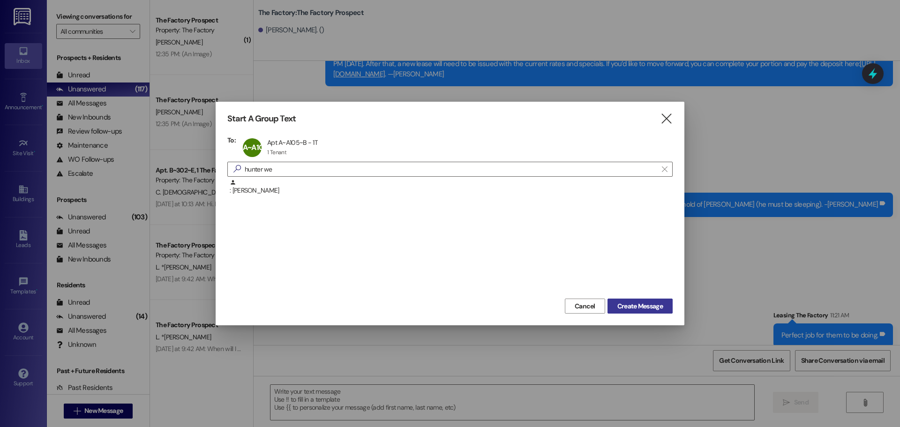
click at [636, 309] on span "Create Message" at bounding box center [639, 306] width 45 height 10
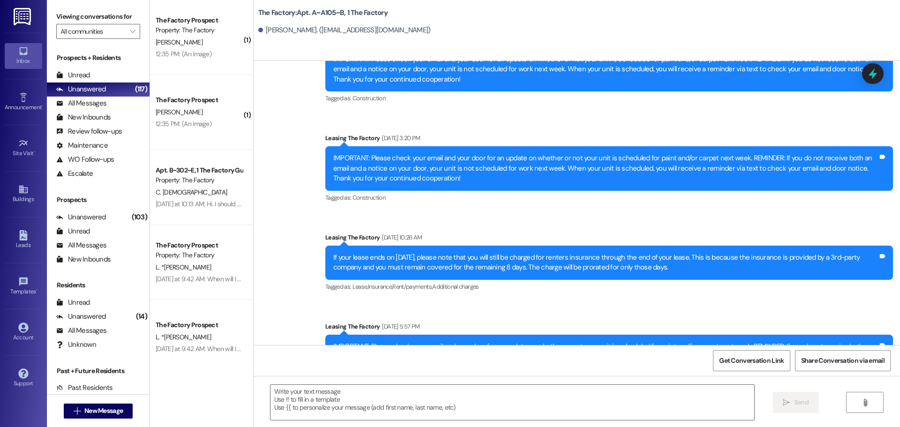
scroll to position [6965, 0]
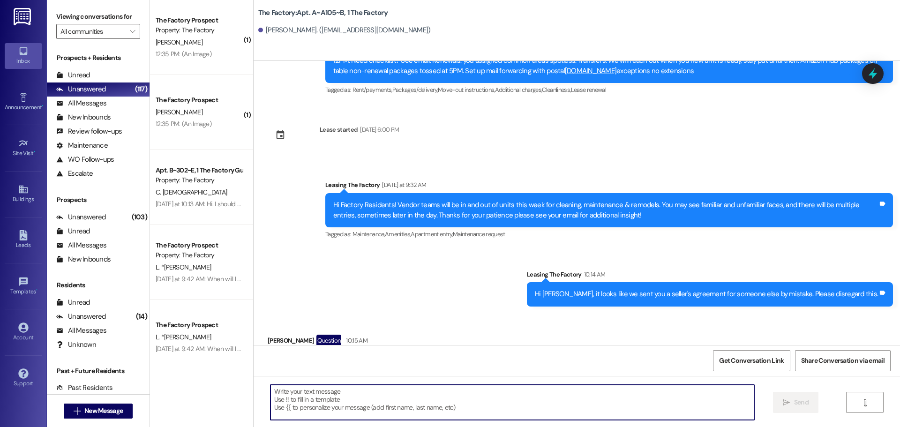
click at [270, 392] on textarea at bounding box center [512, 402] width 484 height 35
paste textarea "Yes, that was sent to you by mistake. You still have your lease with us—no worr…"
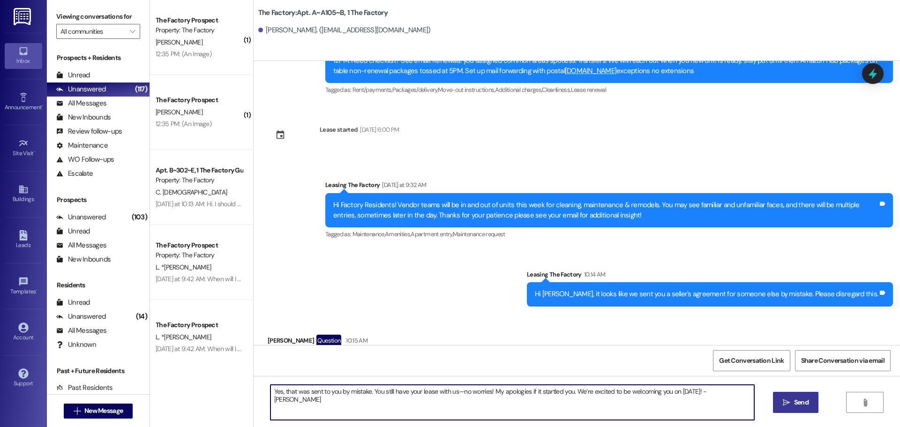
type textarea "Yes, that was sent to you by mistake. You still have your lease with us—no worr…"
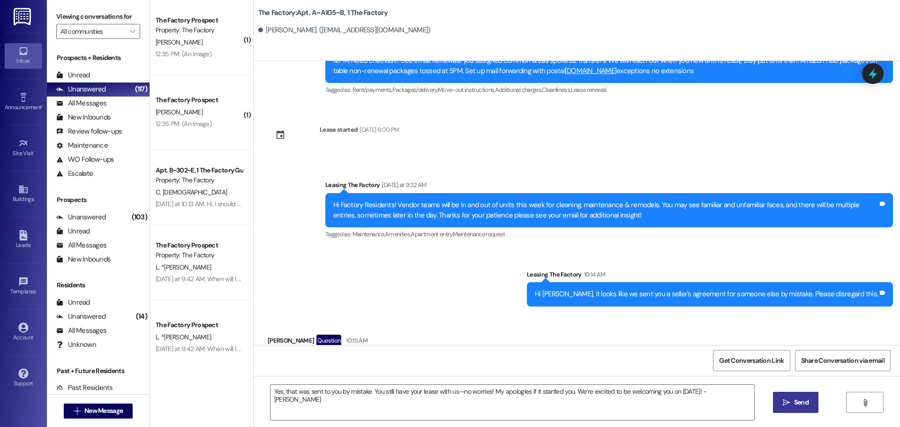
click at [806, 407] on span "Send" at bounding box center [801, 402] width 15 height 10
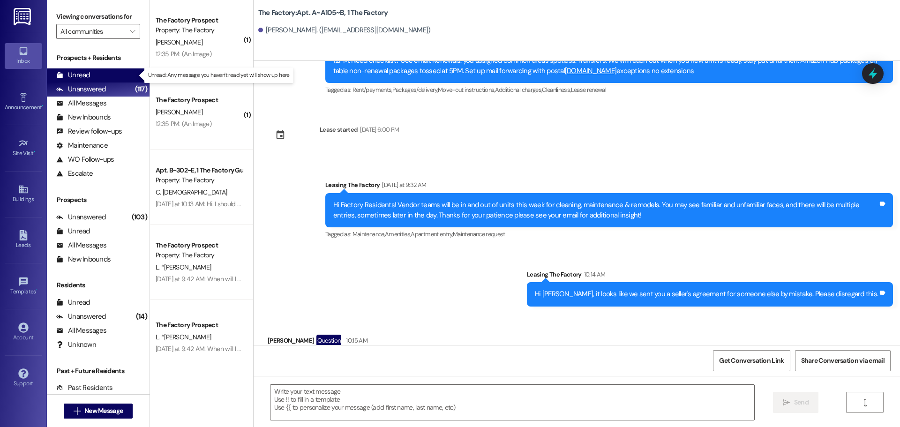
click at [75, 75] on div "Unread" at bounding box center [73, 75] width 34 height 10
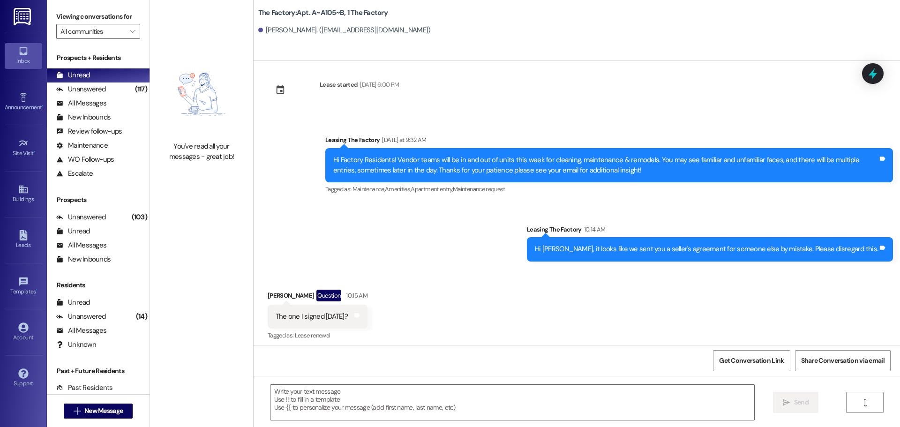
scroll to position [7044, 0]
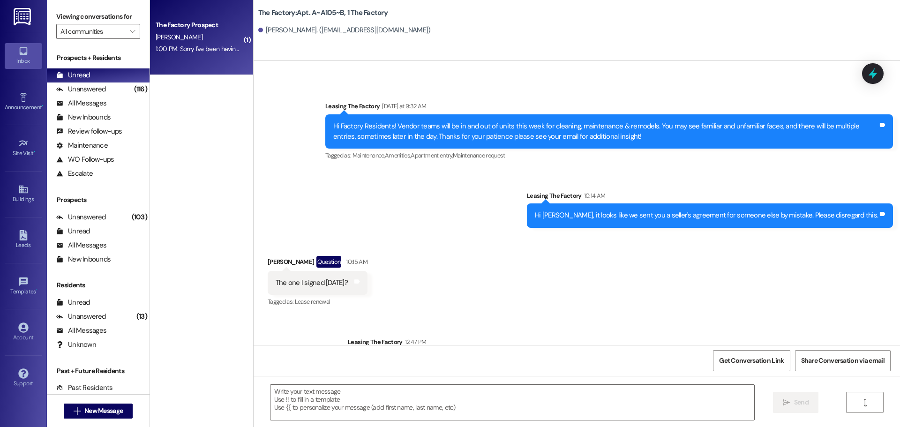
click at [180, 52] on div "1:00 PM: Sorry I've been having a more hectic day than I anticipated, would com…" at bounding box center [298, 49] width 285 height 8
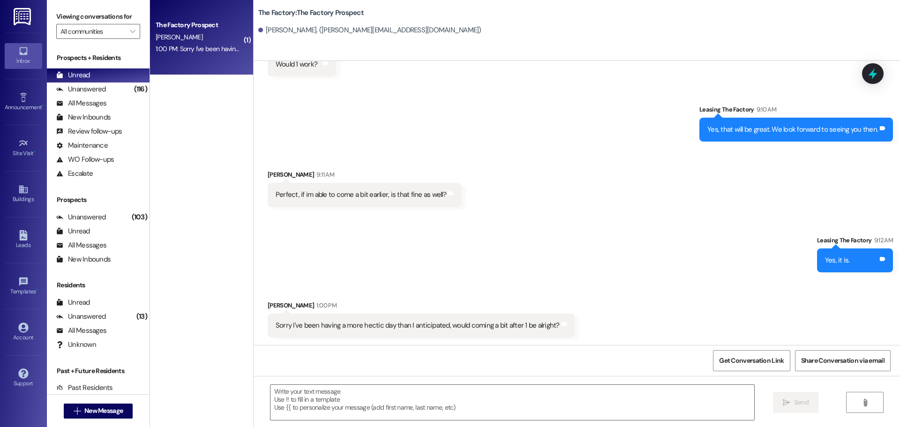
scroll to position [345, 0]
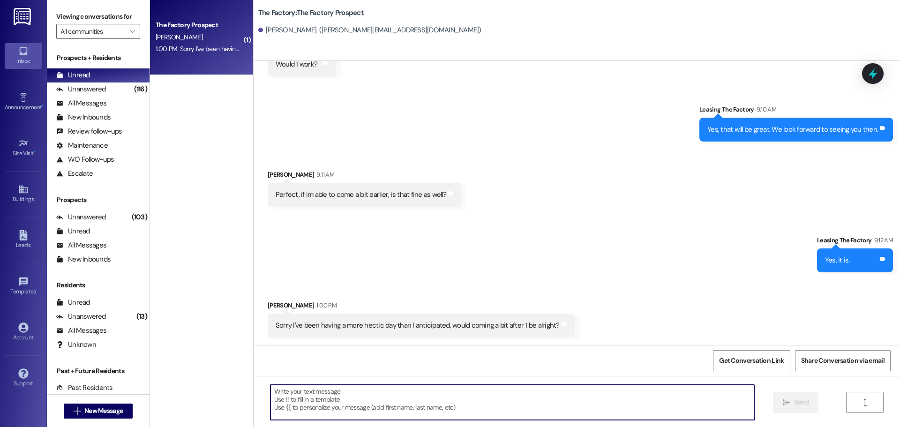
click at [287, 397] on textarea at bounding box center [512, 402] width 484 height 35
type textarea "Yes, that is completely fine."
